Goal: Check status

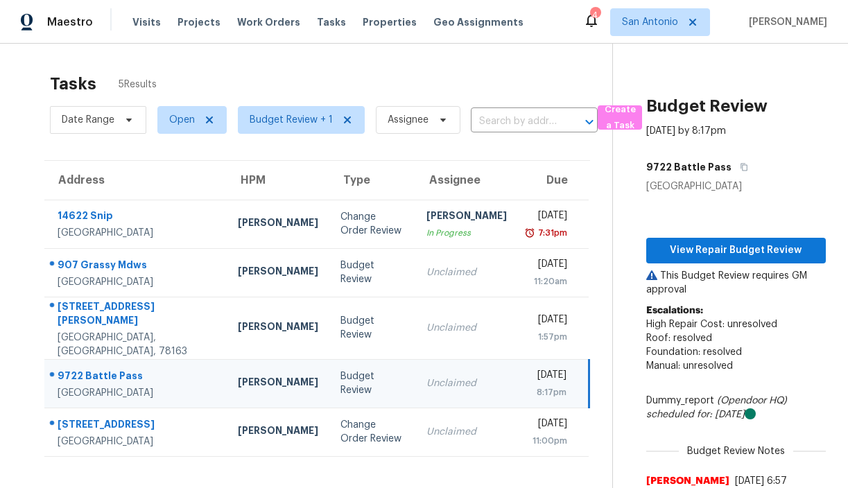
scroll to position [62, 0]
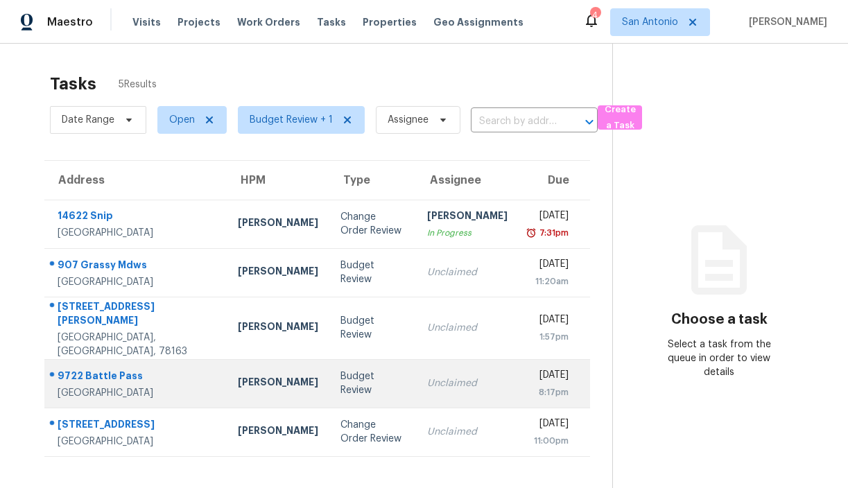
click at [341, 370] on div "Budget Review" at bounding box center [373, 384] width 65 height 28
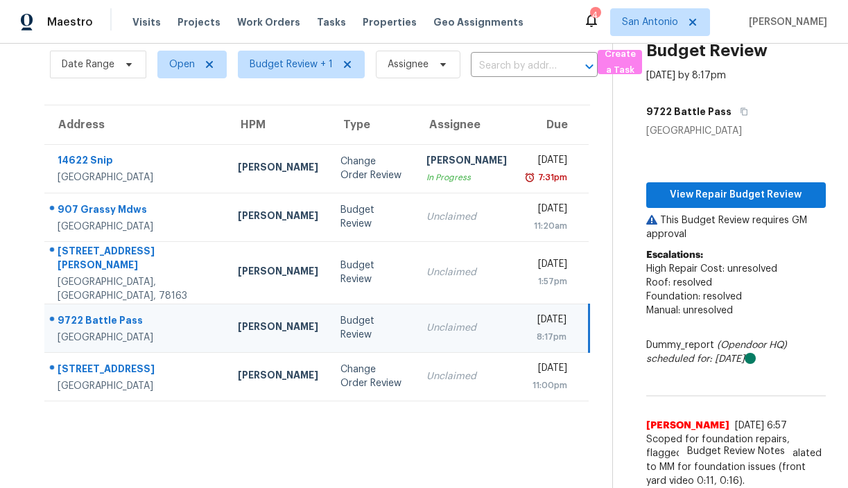
scroll to position [62, 0]
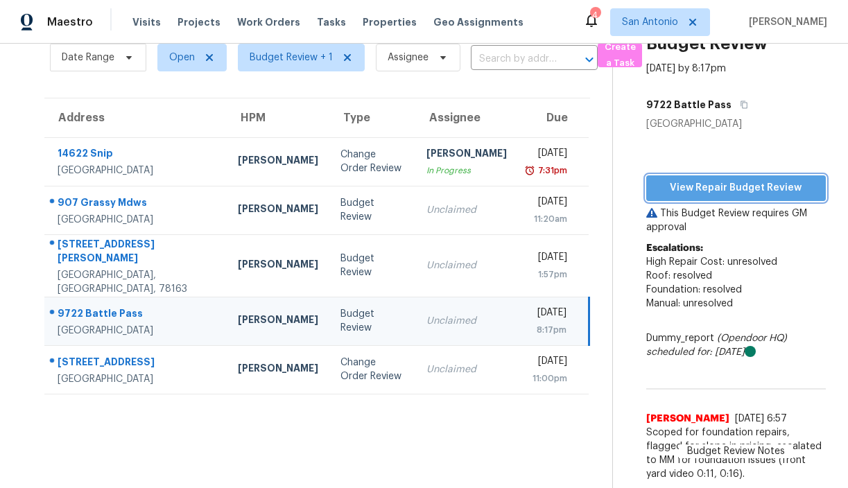
click at [726, 193] on span "View Repair Budget Review" at bounding box center [736, 188] width 157 height 17
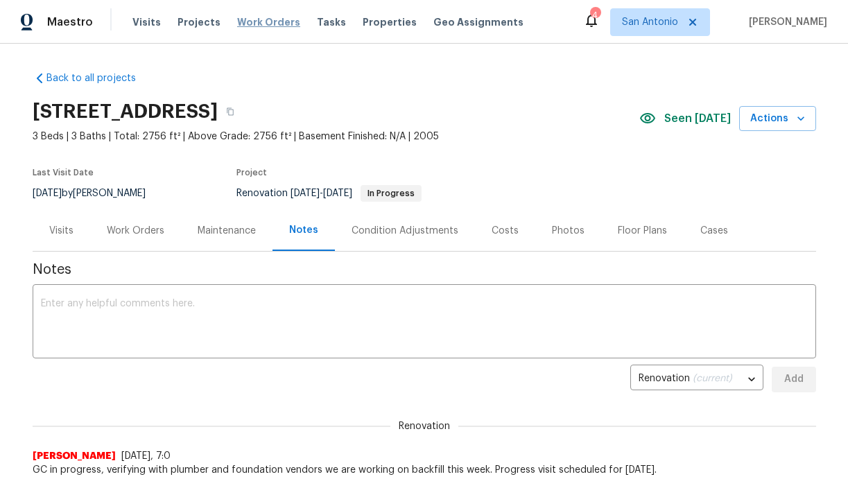
click at [258, 17] on span "Work Orders" at bounding box center [268, 22] width 63 height 14
